Goal: Task Accomplishment & Management: Complete application form

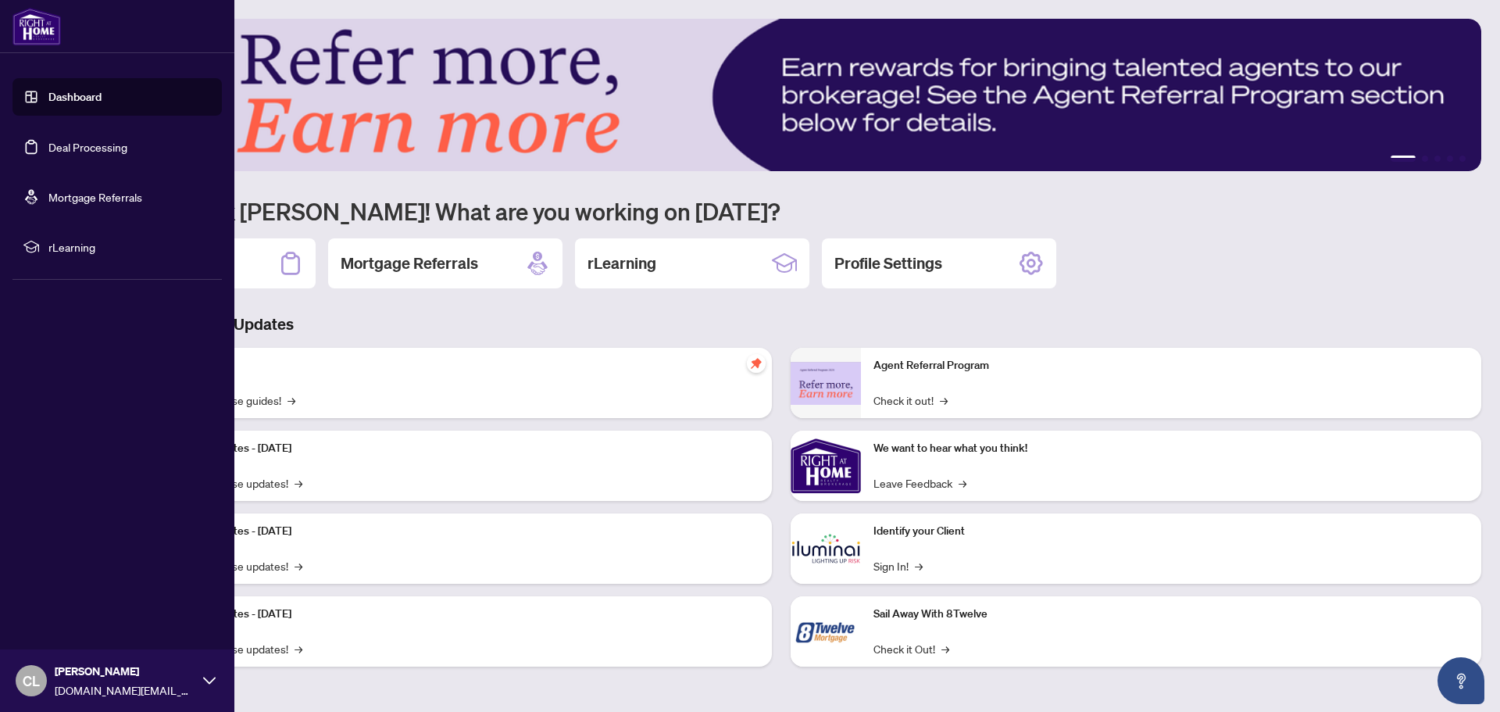
click at [52, 144] on link "Deal Processing" at bounding box center [87, 147] width 79 height 14
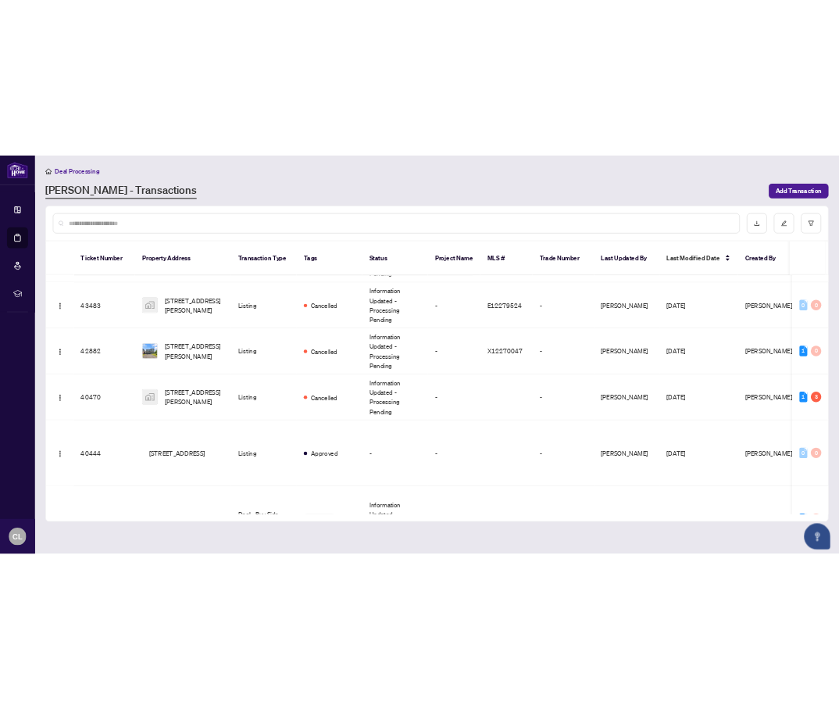
scroll to position [313, 0]
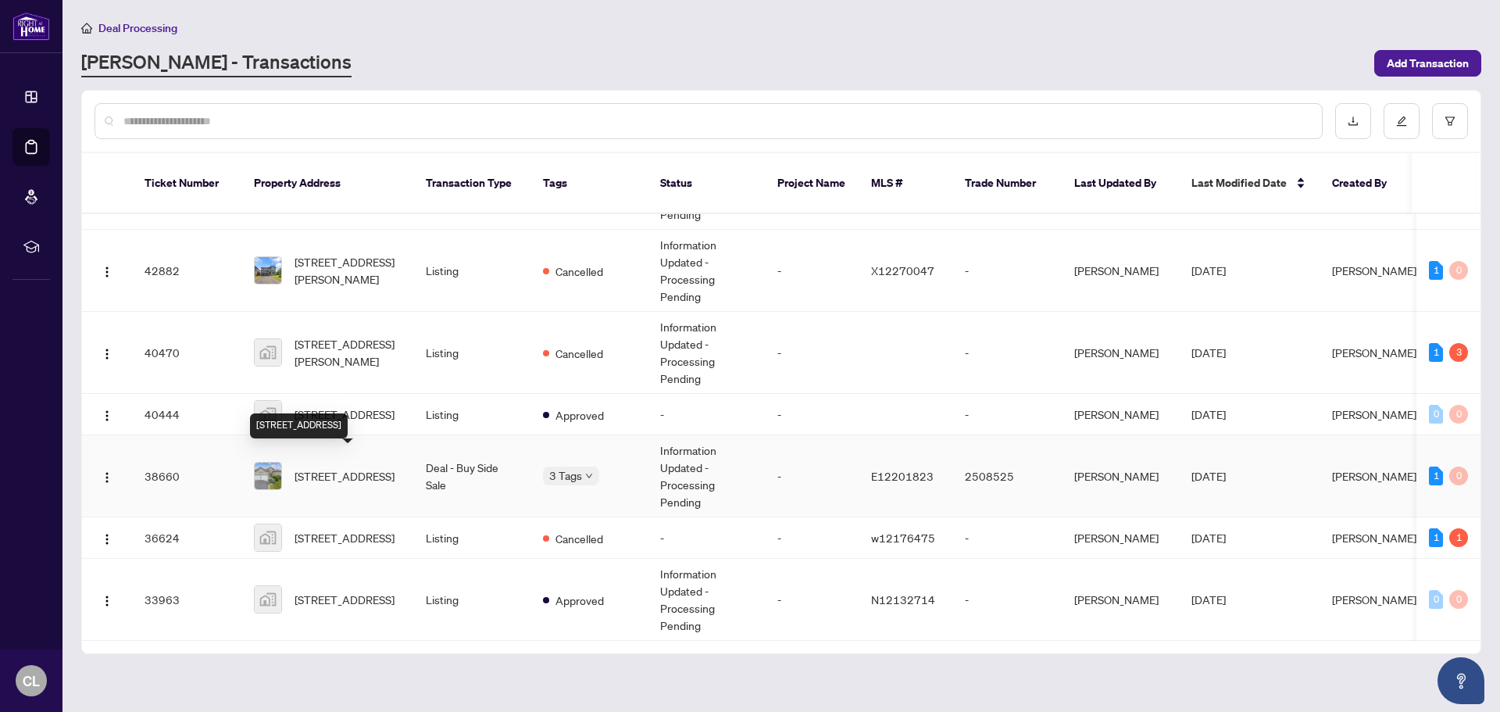
click at [328, 467] on span "[STREET_ADDRESS]" at bounding box center [345, 475] width 100 height 17
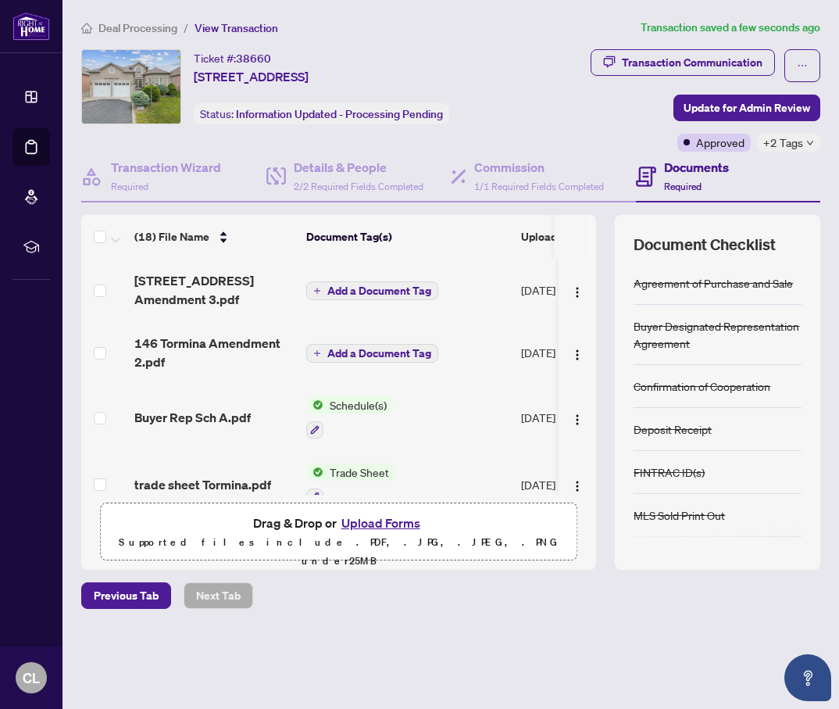
click at [377, 354] on span "Add a Document Tag" at bounding box center [379, 353] width 104 height 11
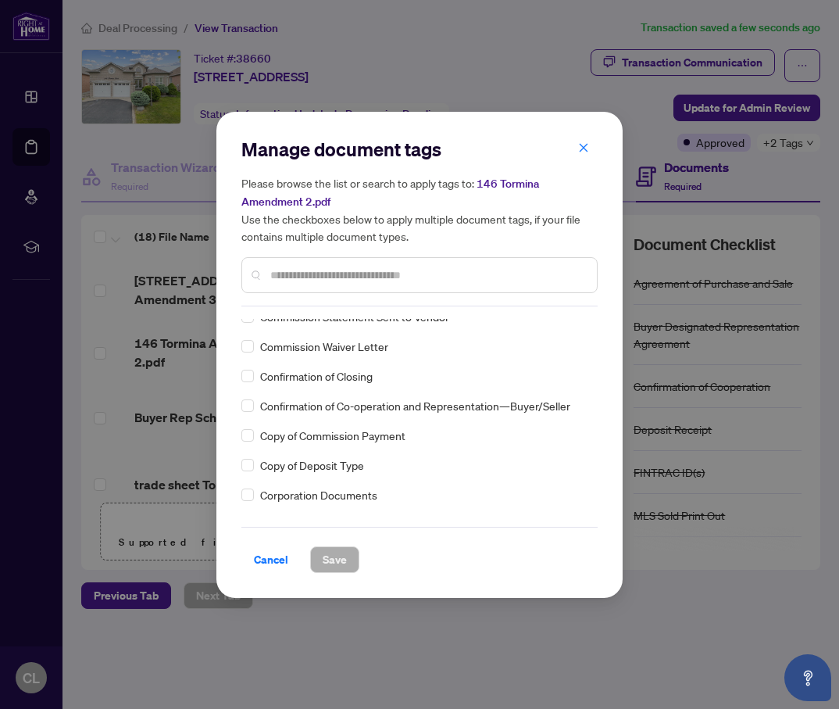
scroll to position [1250, 0]
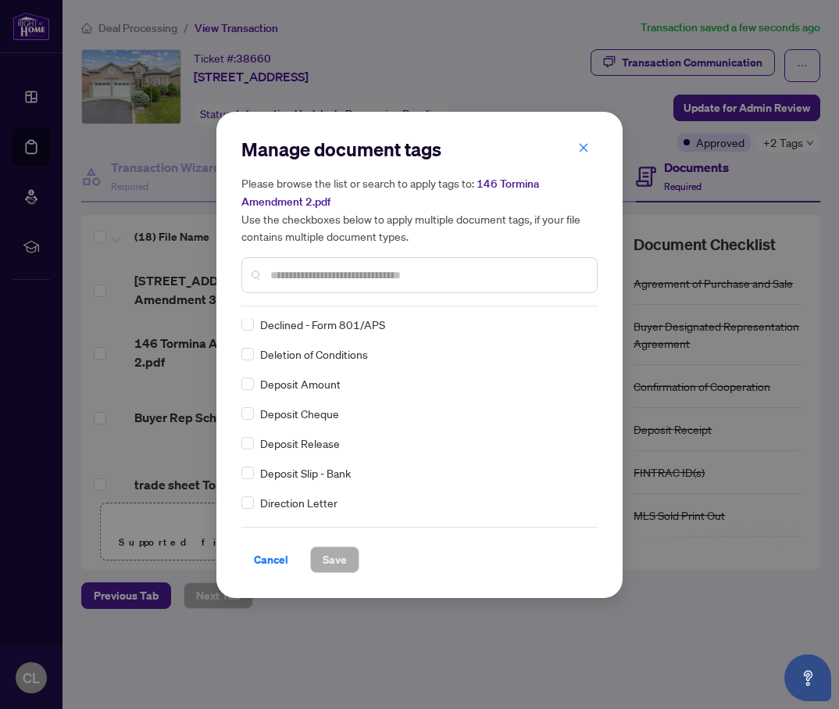
click at [302, 268] on input "text" at bounding box center [427, 274] width 314 height 17
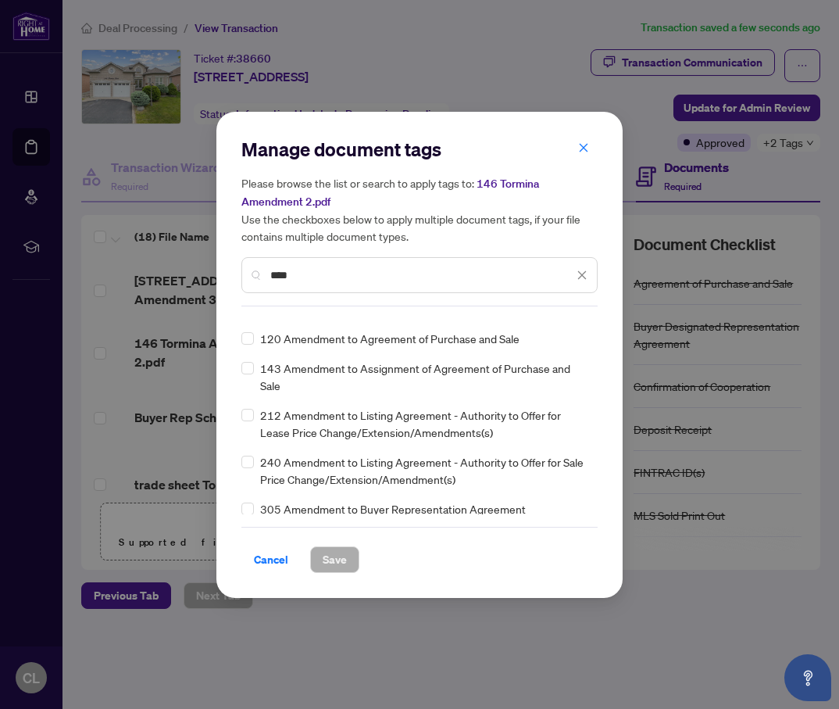
scroll to position [0, 0]
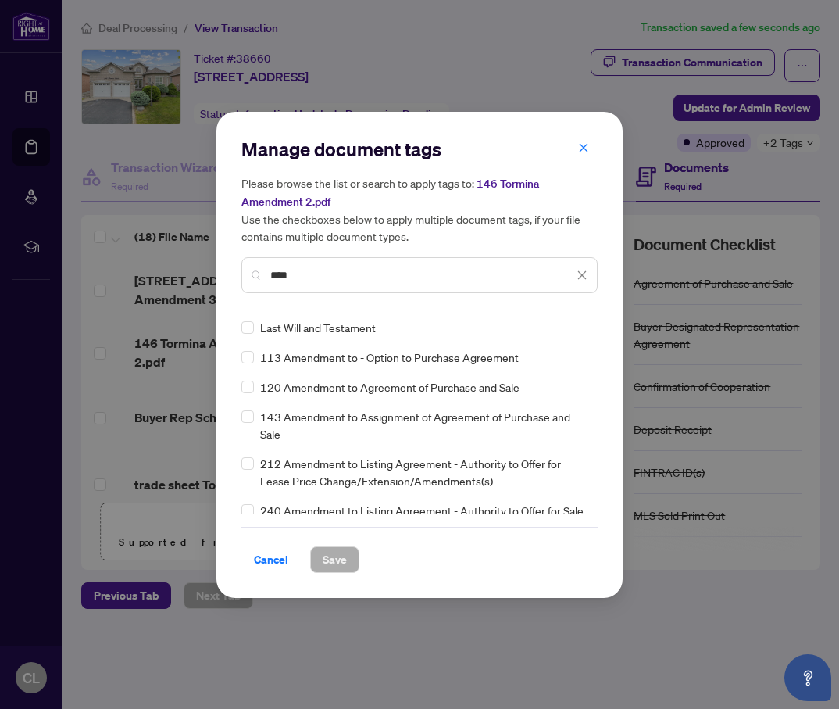
type input "****"
click at [350, 566] on button "Save" at bounding box center [334, 559] width 49 height 27
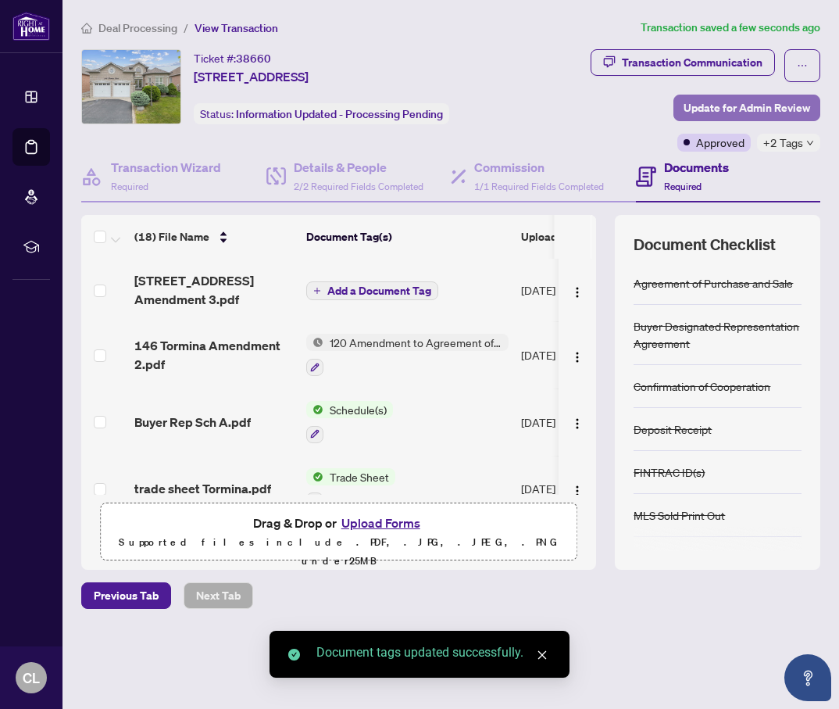
click at [773, 106] on span "Update for Admin Review" at bounding box center [747, 107] width 127 height 25
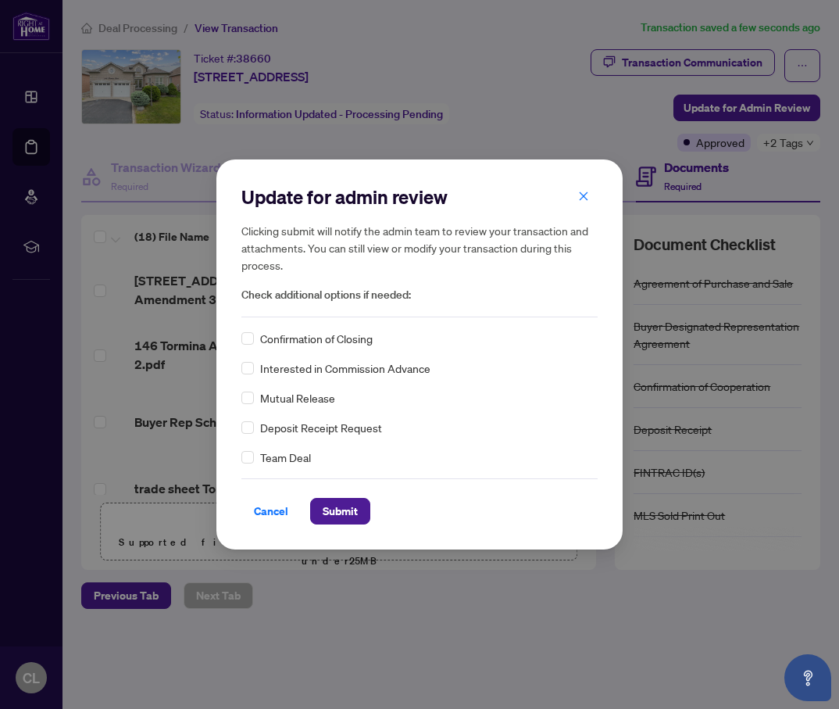
click at [338, 492] on div "Cancel Submit" at bounding box center [419, 501] width 356 height 46
click at [338, 505] on span "Submit" at bounding box center [340, 511] width 35 height 25
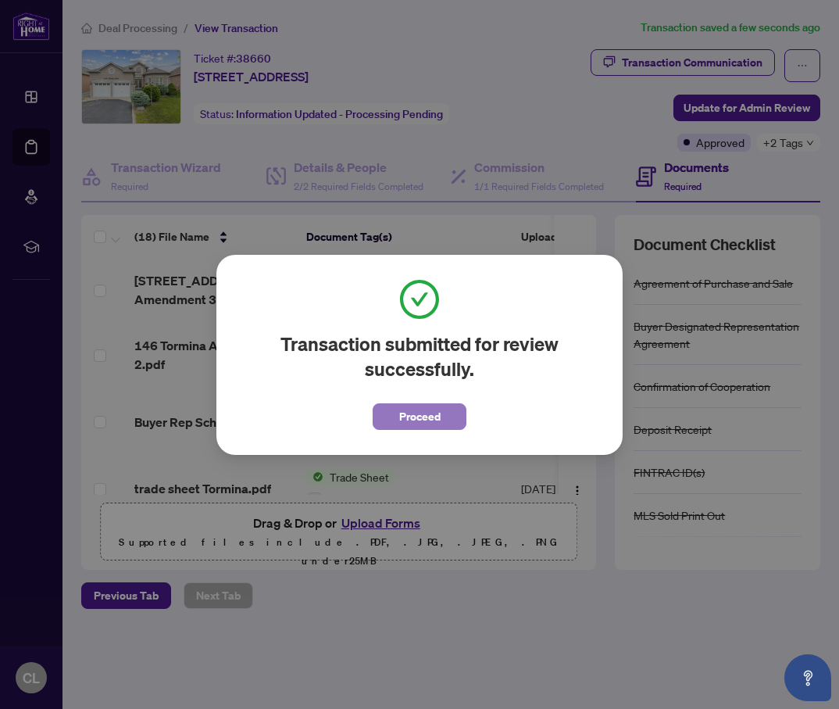
click at [449, 413] on button "Proceed" at bounding box center [420, 416] width 94 height 27
